Goal: Transaction & Acquisition: Download file/media

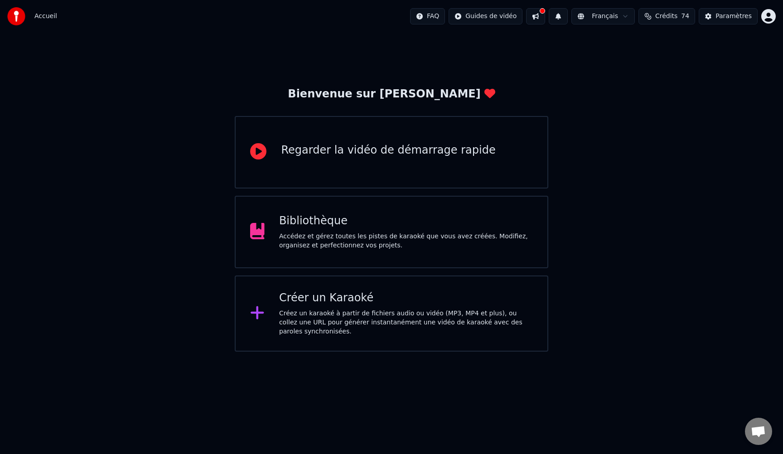
click at [397, 239] on div "Accédez et gérez toutes les pistes de karaoké que vous avez créées. Modifiez, o…" at bounding box center [406, 241] width 254 height 18
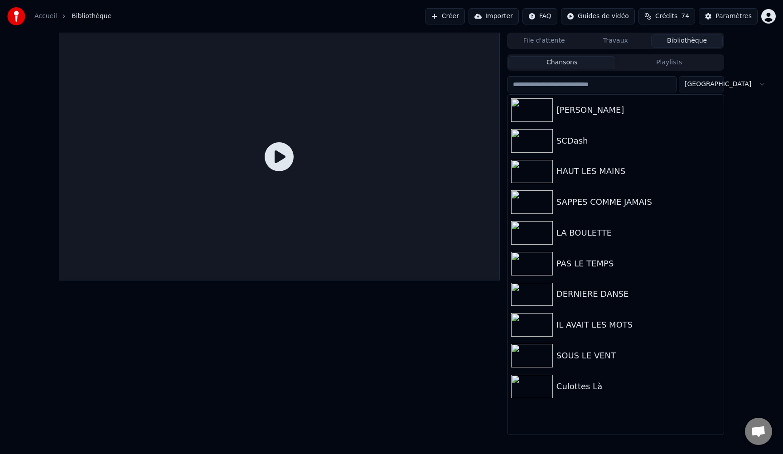
click at [673, 50] on div "File d'attente Travaux Bibliothèque Chansons Playlists Trier [PERSON_NAME] SCDa…" at bounding box center [615, 234] width 217 height 402
click at [676, 41] on button "Bibliothèque" at bounding box center [687, 40] width 72 height 13
click at [533, 240] on img at bounding box center [532, 233] width 42 height 24
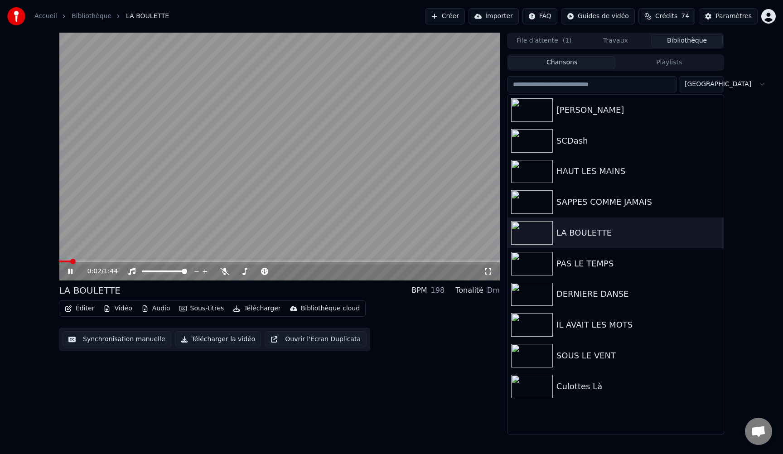
click at [87, 261] on span at bounding box center [279, 262] width 441 height 2
click at [74, 311] on button "Éditer" at bounding box center [79, 308] width 37 height 13
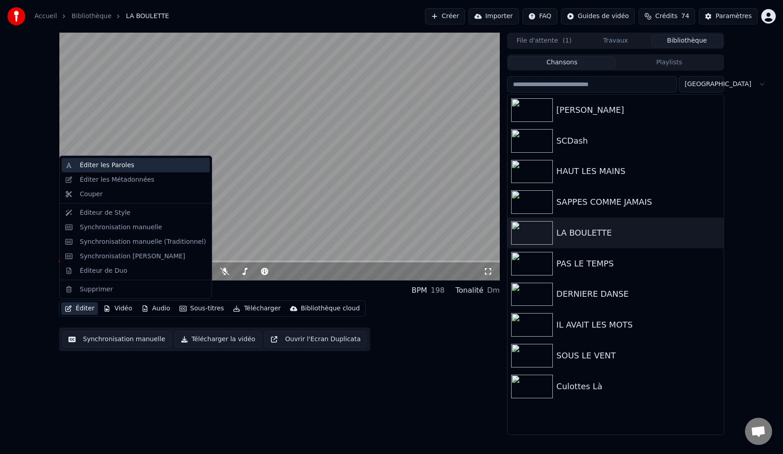
click at [113, 169] on div "Éditer les Paroles" at bounding box center [107, 165] width 54 height 9
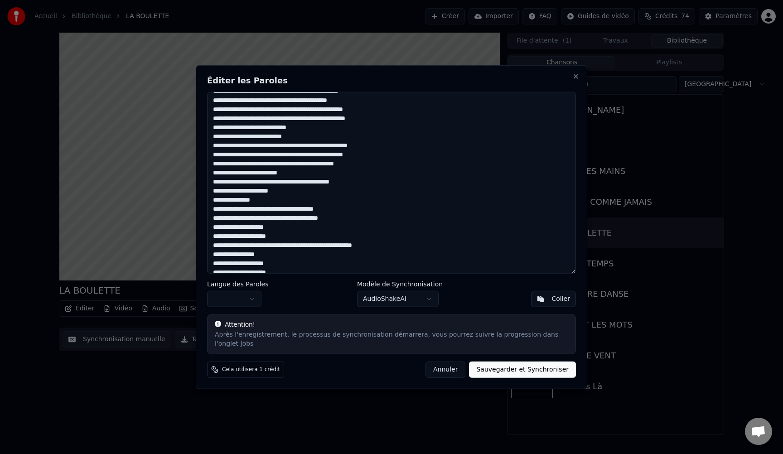
scroll to position [121, 0]
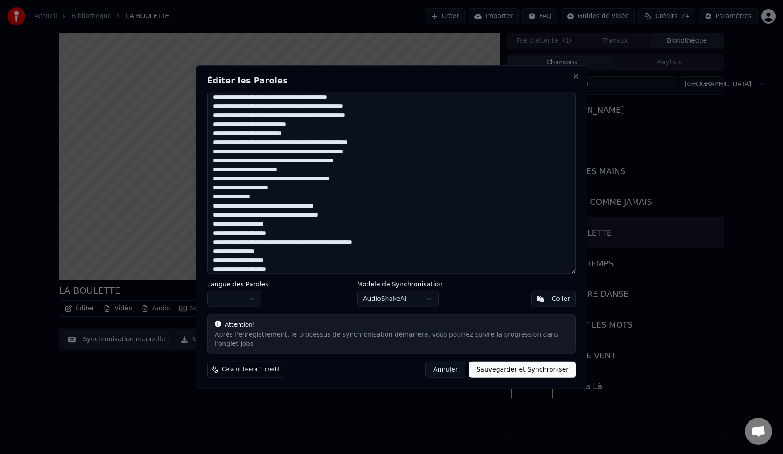
click at [378, 179] on textarea at bounding box center [391, 183] width 369 height 182
click at [292, 207] on textarea at bounding box center [391, 183] width 369 height 182
click at [310, 208] on textarea at bounding box center [391, 183] width 369 height 182
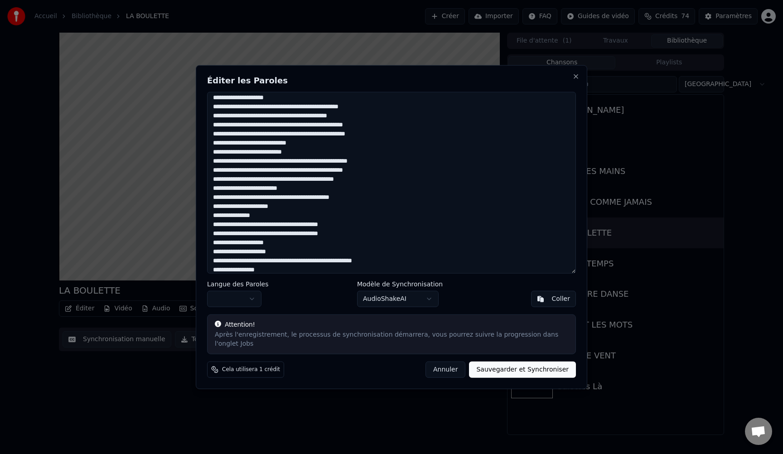
scroll to position [102, 0]
click at [355, 134] on textarea at bounding box center [391, 183] width 369 height 182
type textarea "**********"
click at [500, 369] on button "Sauvegarder et Synchroniser" at bounding box center [522, 369] width 107 height 16
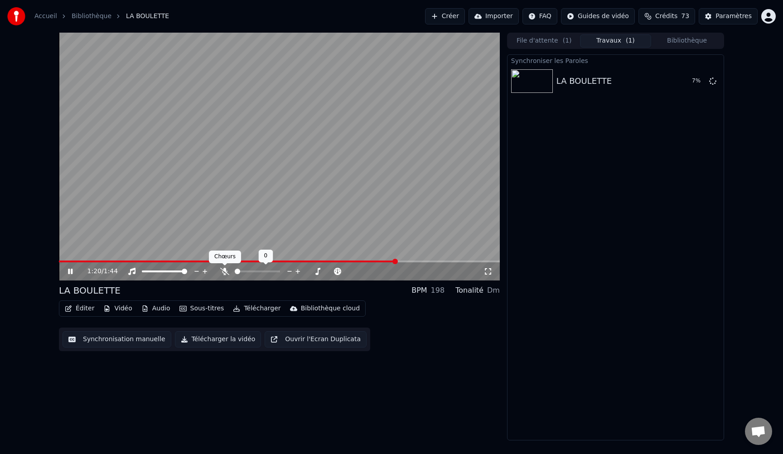
click at [226, 273] on icon at bounding box center [224, 271] width 9 height 7
click at [68, 271] on icon at bounding box center [76, 271] width 21 height 7
click at [684, 77] on button "Jouer" at bounding box center [690, 81] width 32 height 16
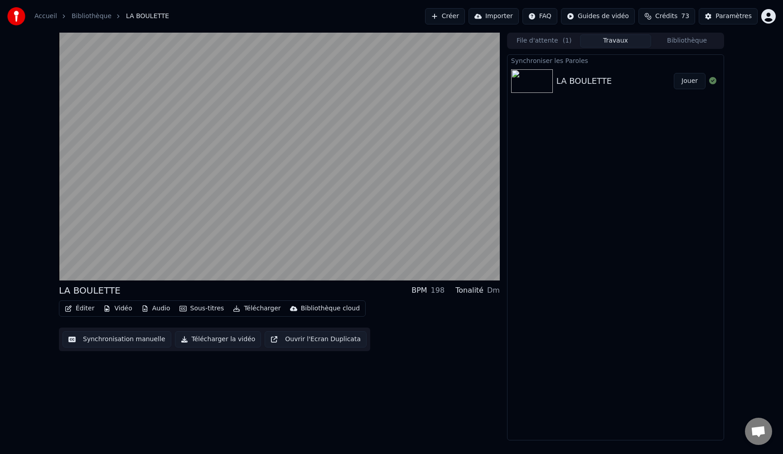
click at [674, 73] on button "Jouer" at bounding box center [690, 81] width 32 height 16
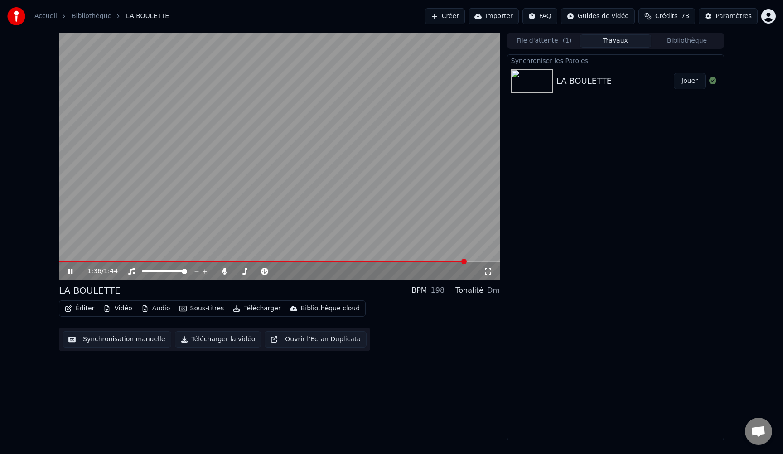
click at [266, 306] on button "Télécharger" at bounding box center [256, 308] width 55 height 13
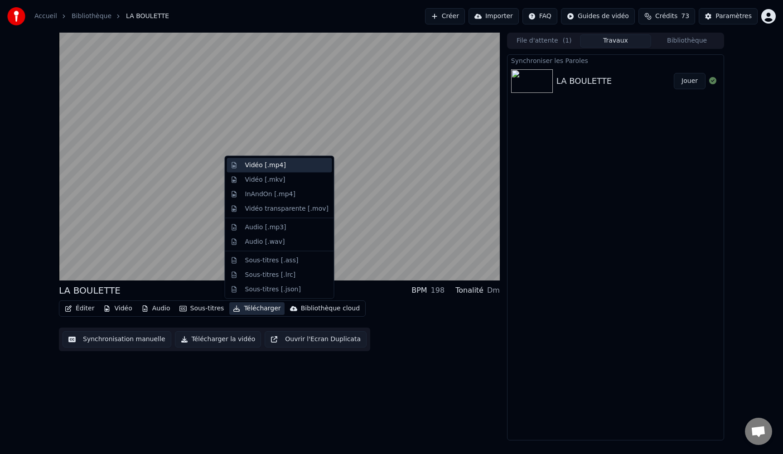
click at [290, 164] on div "Vidéo [.mp4]" at bounding box center [286, 165] width 83 height 9
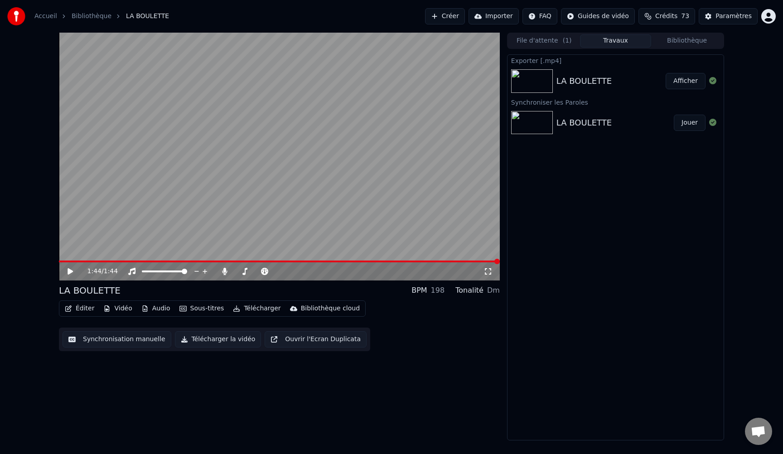
click at [687, 82] on button "Afficher" at bounding box center [686, 81] width 40 height 16
